Goal: Information Seeking & Learning: Learn about a topic

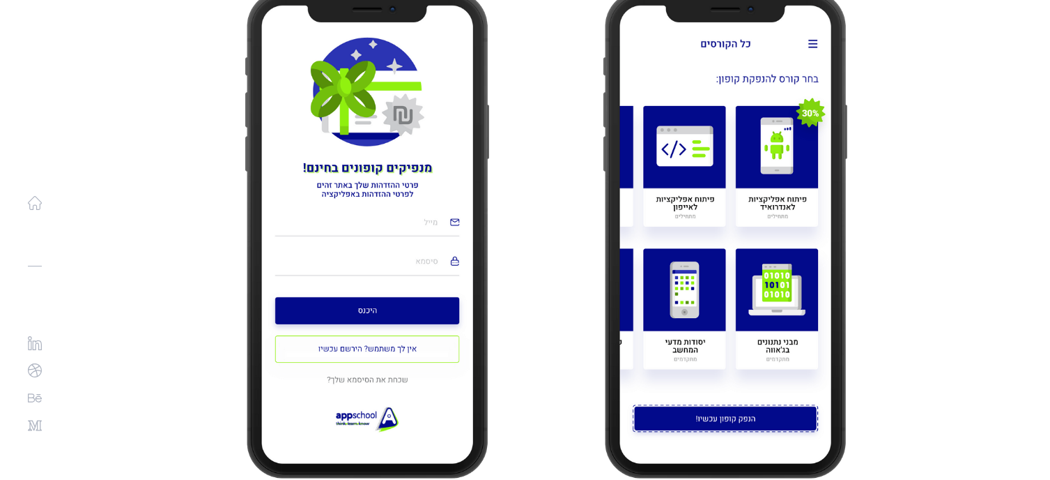
scroll to position [2231, 0]
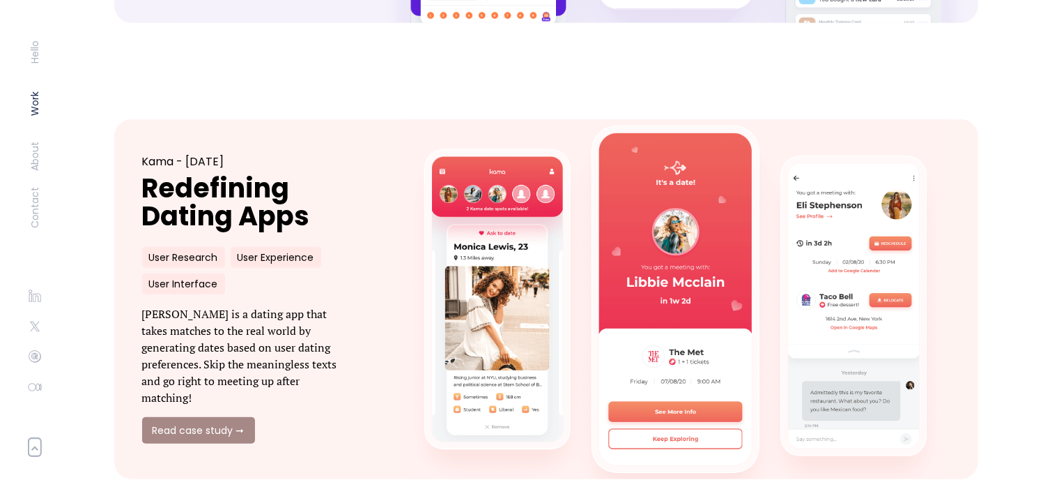
scroll to position [976, 0]
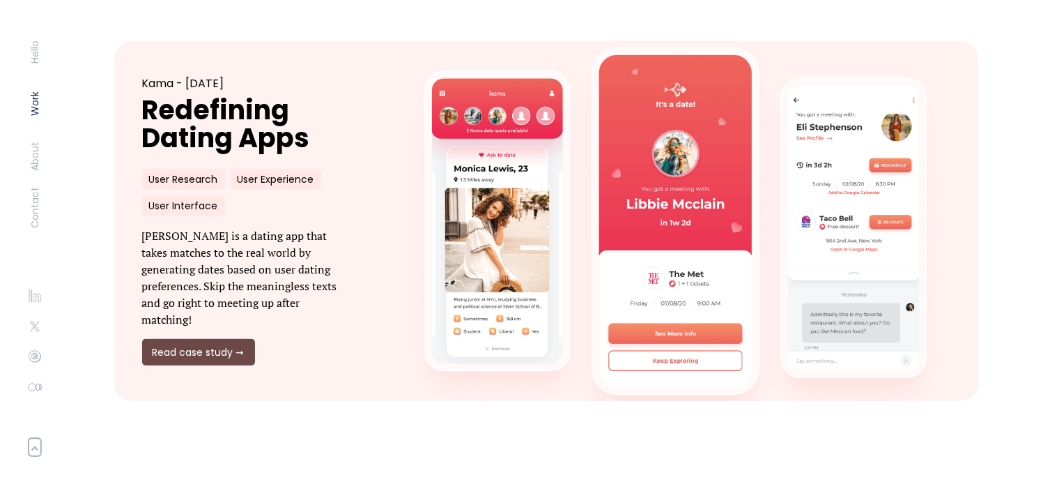
click at [228, 346] on link "Read case study ➞" at bounding box center [198, 352] width 113 height 26
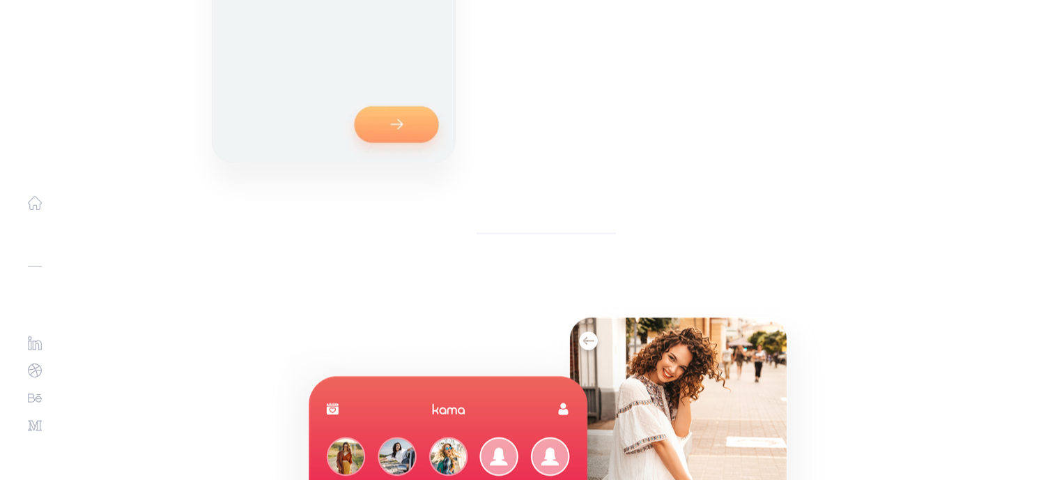
scroll to position [7458, 0]
